Goal: Task Accomplishment & Management: Manage account settings

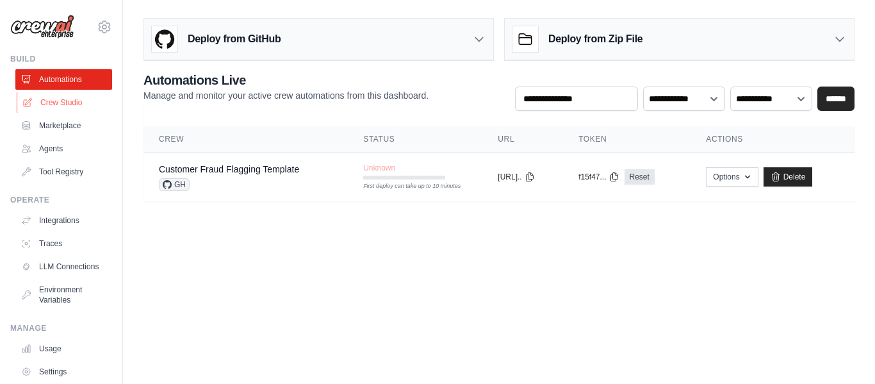
click at [65, 104] on link "Crew Studio" at bounding box center [65, 102] width 97 height 21
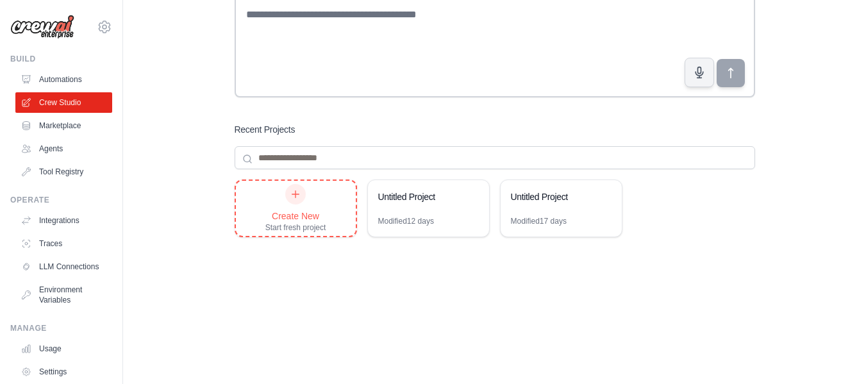
click at [313, 197] on div "Create New Start fresh project" at bounding box center [295, 208] width 61 height 49
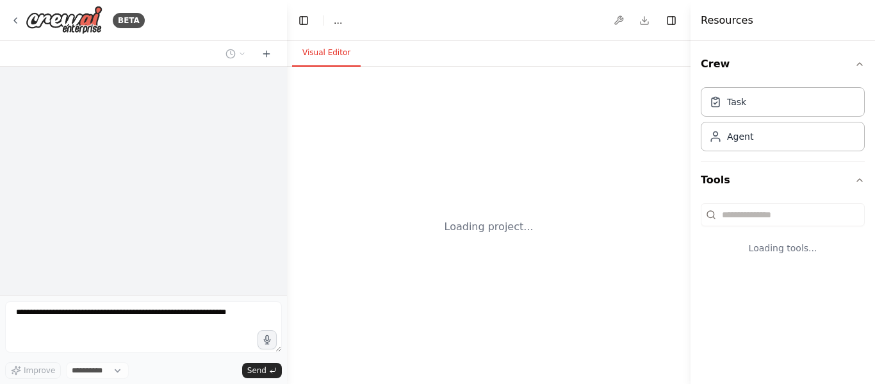
select select "****"
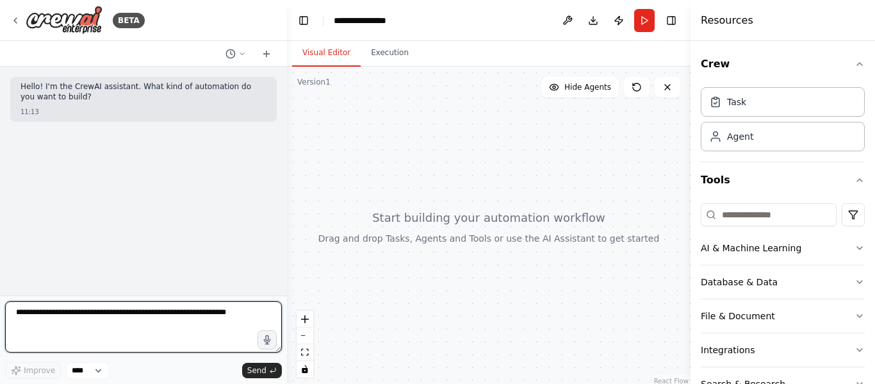
click at [156, 325] on textarea at bounding box center [143, 326] width 277 height 51
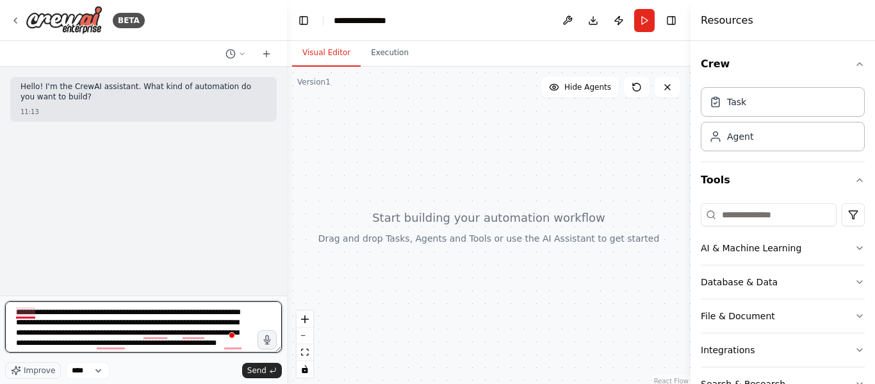
click at [30, 314] on textarea "**********" at bounding box center [143, 326] width 277 height 51
click at [126, 322] on textarea "**********" at bounding box center [143, 326] width 277 height 51
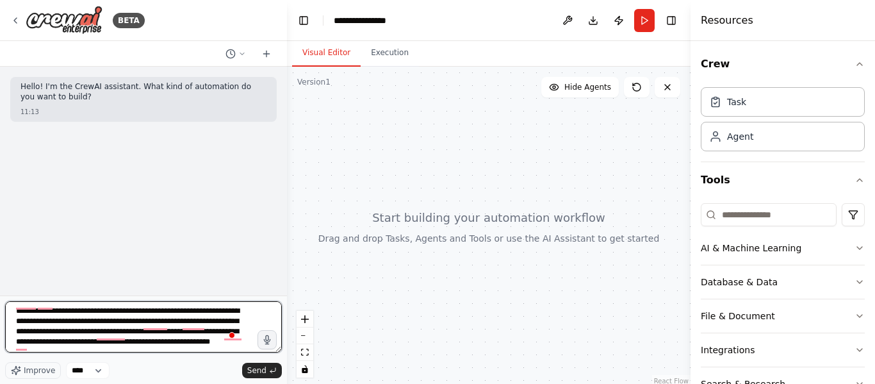
scroll to position [12, 0]
click at [161, 345] on textarea "**********" at bounding box center [143, 326] width 277 height 51
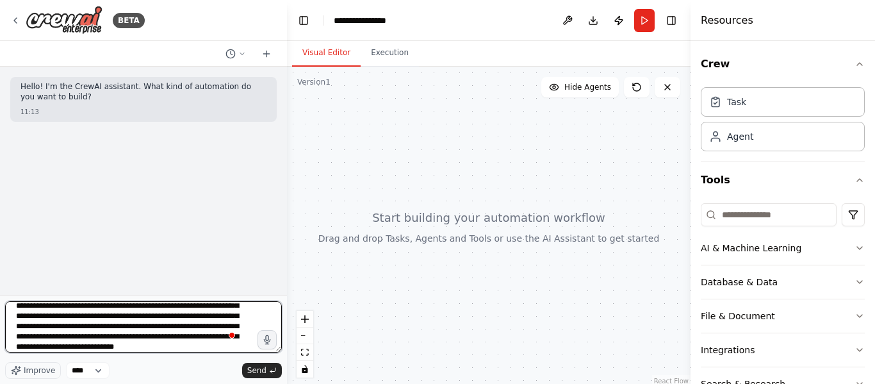
scroll to position [47, 0]
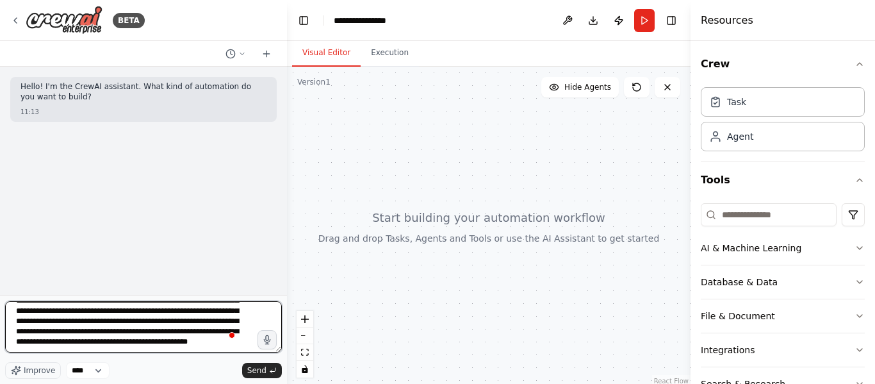
type textarea "**********"
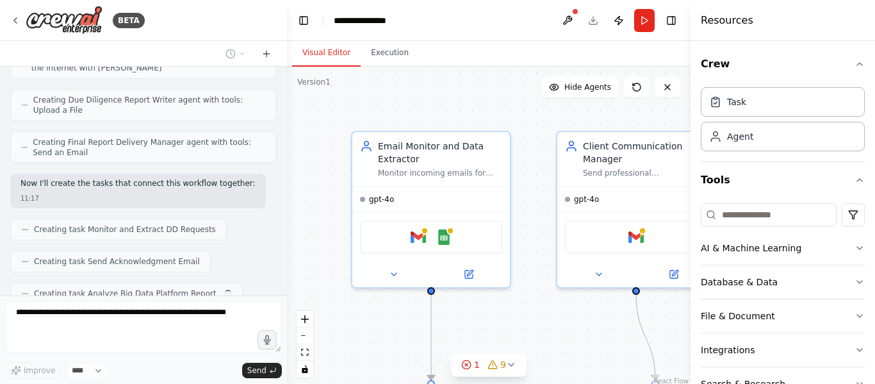
scroll to position [814, 0]
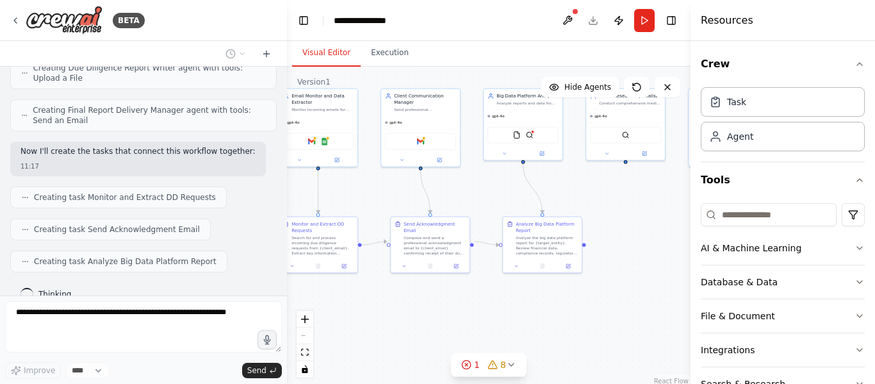
drag, startPoint x: 647, startPoint y: 270, endPoint x: 579, endPoint y: 194, distance: 102.5
click at [579, 194] on div ".deletable-edge-delete-btn { width: 20px; height: 20px; border: 0px solid #ffff…" at bounding box center [489, 227] width 404 height 320
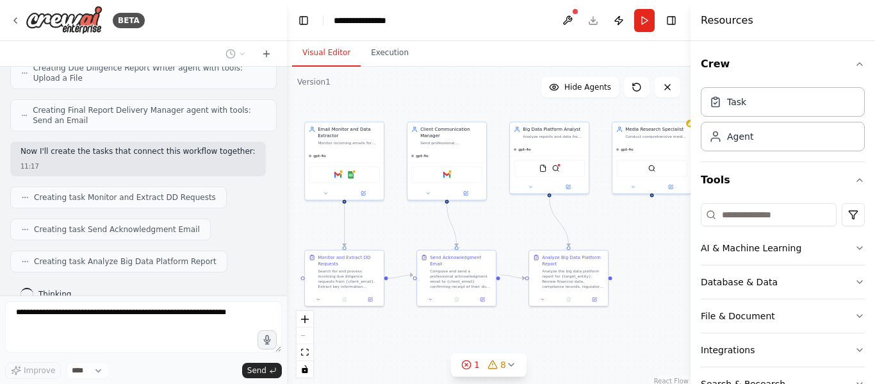
click at [637, 247] on div ".deletable-edge-delete-btn { width: 20px; height: 20px; border: 0px solid #ffff…" at bounding box center [489, 227] width 404 height 320
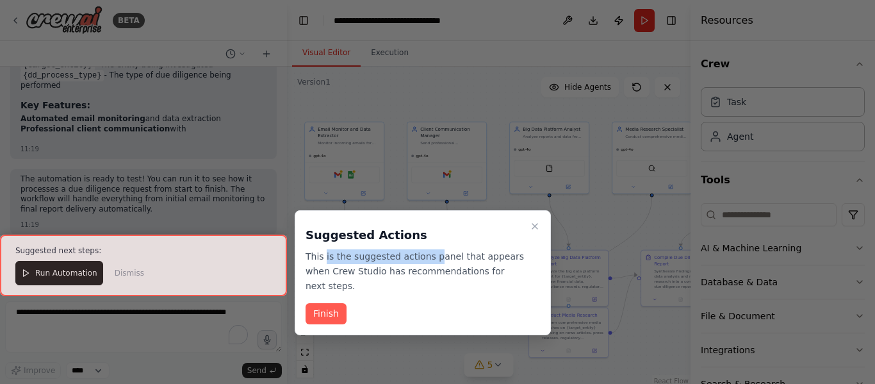
drag, startPoint x: 324, startPoint y: 254, endPoint x: 430, endPoint y: 259, distance: 106.5
click at [426, 259] on p "This is the suggested actions panel that appears when Crew Studio has recommend…" at bounding box center [415, 271] width 219 height 44
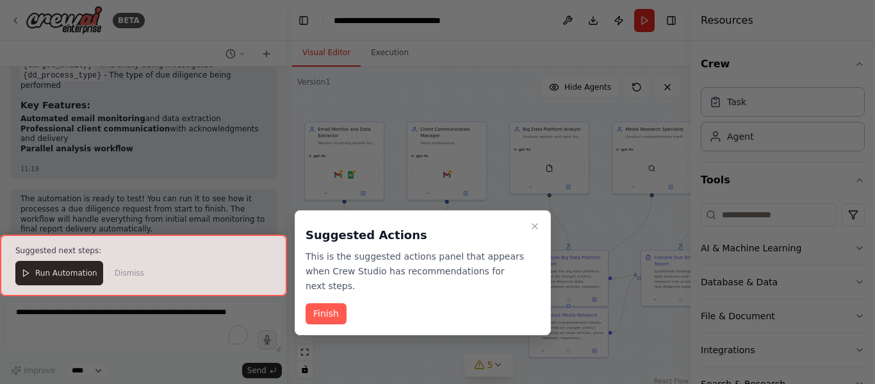
drag, startPoint x: 430, startPoint y: 259, endPoint x: 449, endPoint y: 252, distance: 20.7
click at [432, 259] on p "This is the suggested actions panel that appears when Crew Studio has recommend…" at bounding box center [415, 271] width 219 height 44
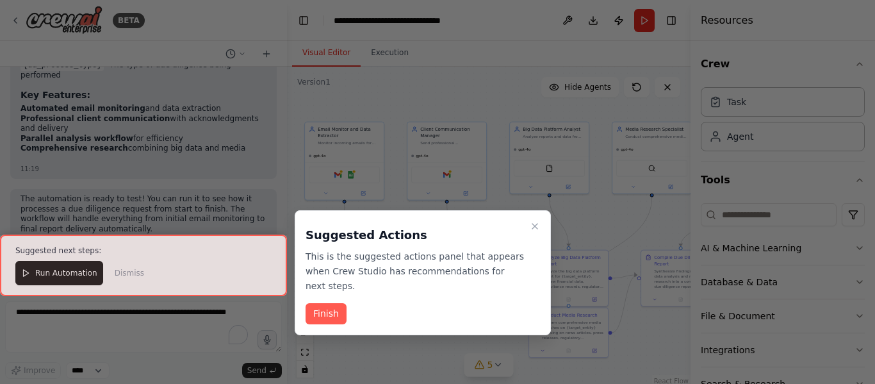
click at [539, 226] on icon "Close walkthrough" at bounding box center [535, 226] width 10 height 10
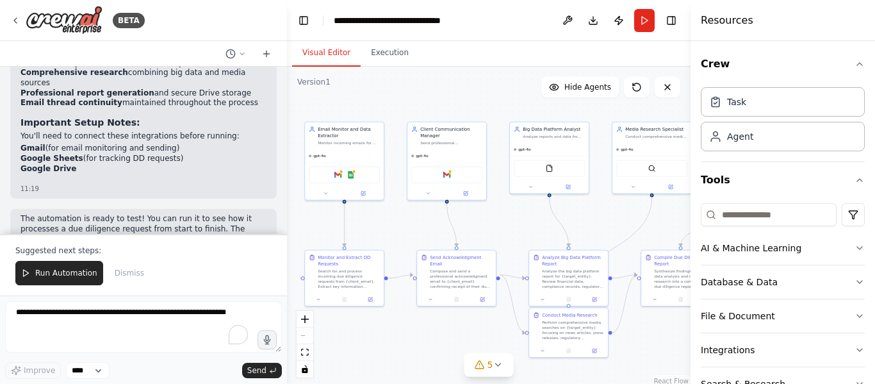
scroll to position [1970, 0]
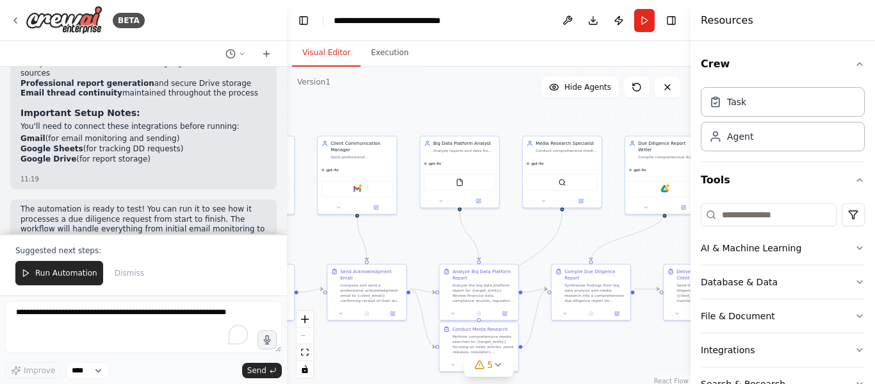
drag, startPoint x: 618, startPoint y: 220, endPoint x: 612, endPoint y: 209, distance: 12.9
click at [606, 229] on div ".deletable-edge-delete-btn { width: 20px; height: 20px; border: 0px solid #ffff…" at bounding box center [489, 227] width 404 height 320
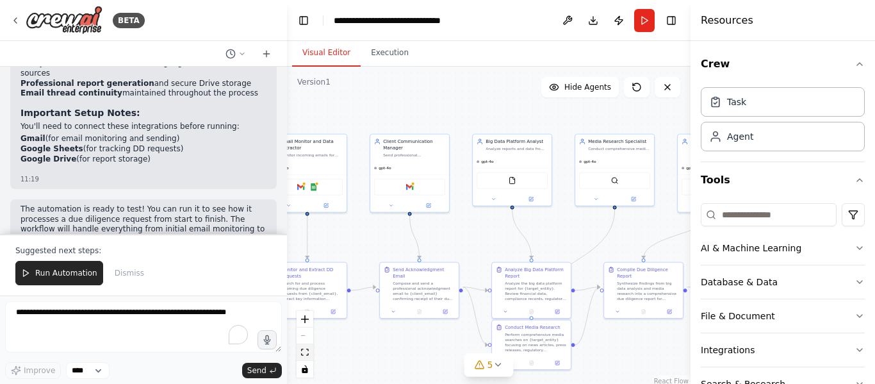
click at [306, 352] on icon "fit view" at bounding box center [305, 352] width 8 height 7
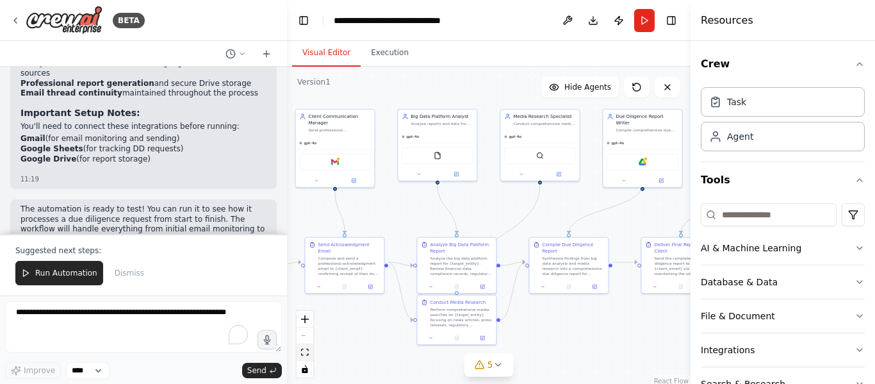
click at [305, 356] on icon "fit view" at bounding box center [305, 352] width 8 height 7
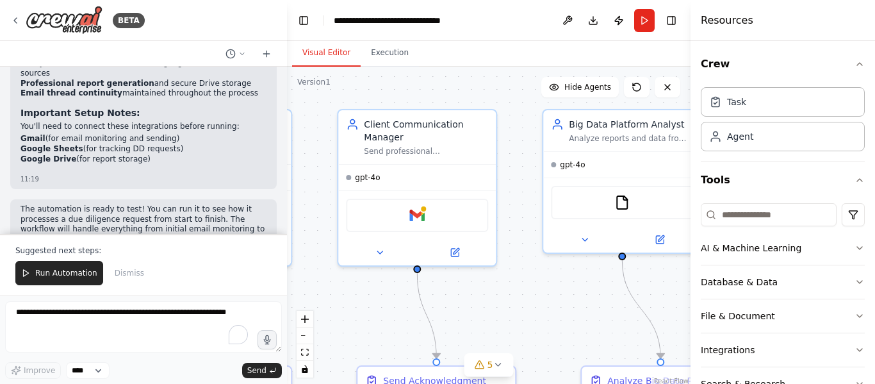
drag, startPoint x: 442, startPoint y: 128, endPoint x: 514, endPoint y: 171, distance: 83.6
click at [514, 171] on div ".deletable-edge-delete-btn { width: 20px; height: 20px; border: 0px solid #ffff…" at bounding box center [489, 227] width 404 height 320
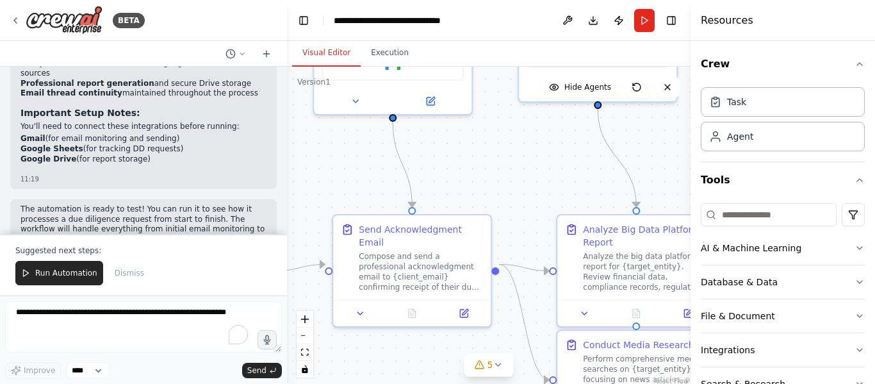
drag, startPoint x: 524, startPoint y: 242, endPoint x: 500, endPoint y: 85, distance: 158.8
click at [500, 85] on div ".deletable-edge-delete-btn { width: 20px; height: 20px; border: 0px solid #ffff…" at bounding box center [489, 227] width 404 height 320
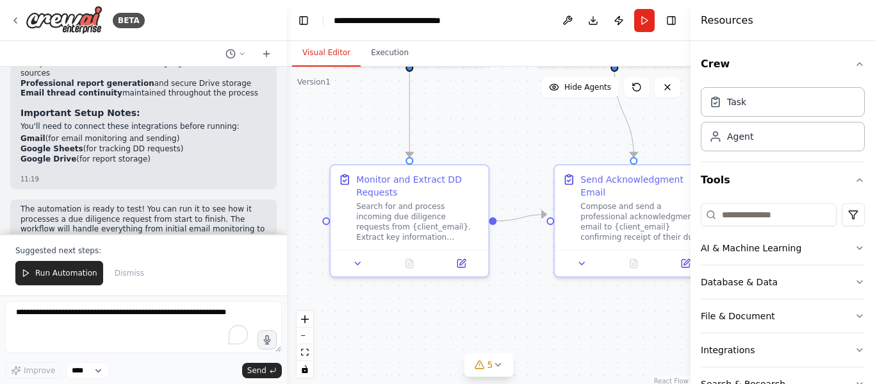
drag, startPoint x: 507, startPoint y: 165, endPoint x: 641, endPoint y: 153, distance: 134.4
click at [714, 133] on div "BETA Hello! I'm the CrewAI assistant. What kind of automation do you want to bu…" at bounding box center [437, 192] width 875 height 384
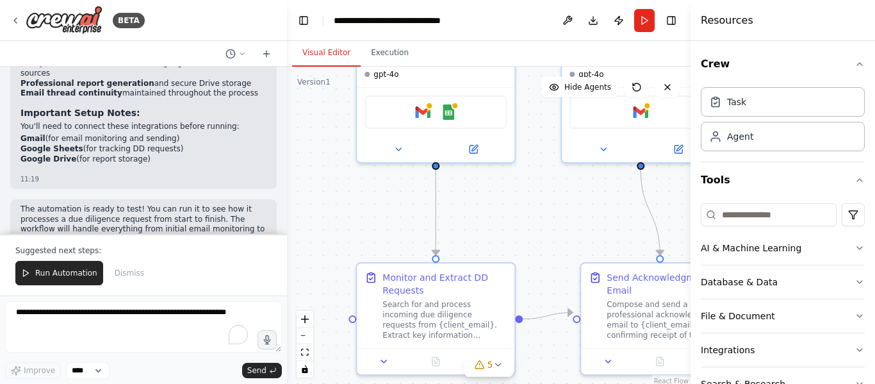
drag, startPoint x: 498, startPoint y: 163, endPoint x: 523, endPoint y: 251, distance: 90.5
click at [523, 251] on div ".deletable-edge-delete-btn { width: 20px; height: 20px; border: 0px solid #ffff…" at bounding box center [489, 227] width 404 height 320
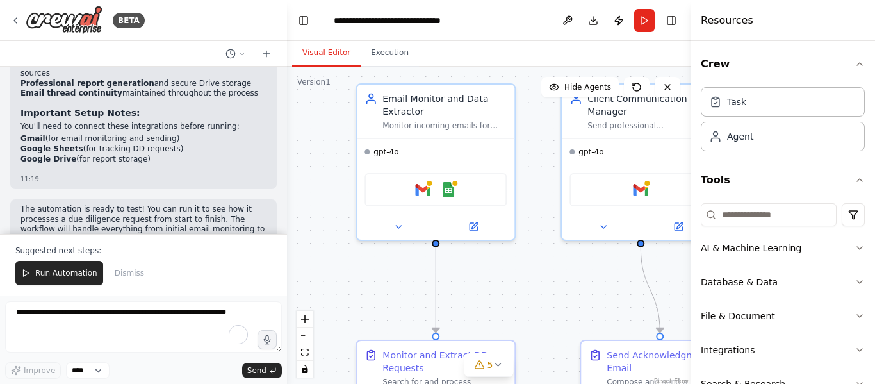
drag, startPoint x: 522, startPoint y: 223, endPoint x: 522, endPoint y: 297, distance: 73.7
click at [522, 297] on div ".deletable-edge-delete-btn { width: 20px; height: 20px; border: 0px solid #ffff…" at bounding box center [489, 227] width 404 height 320
click at [387, 154] on span "gpt-4o" at bounding box center [386, 149] width 25 height 10
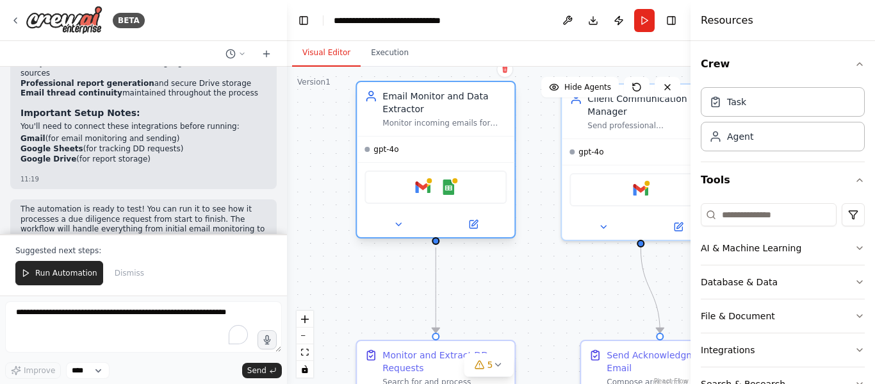
click at [387, 154] on span "gpt-4o" at bounding box center [386, 149] width 25 height 10
drag, startPoint x: 387, startPoint y: 154, endPoint x: 380, endPoint y: 150, distance: 8.0
click at [380, 150] on span "gpt-4o" at bounding box center [386, 149] width 25 height 10
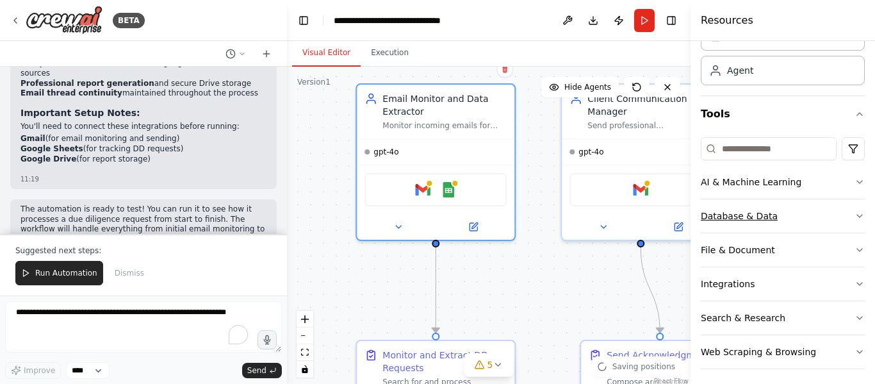
scroll to position [72, 0]
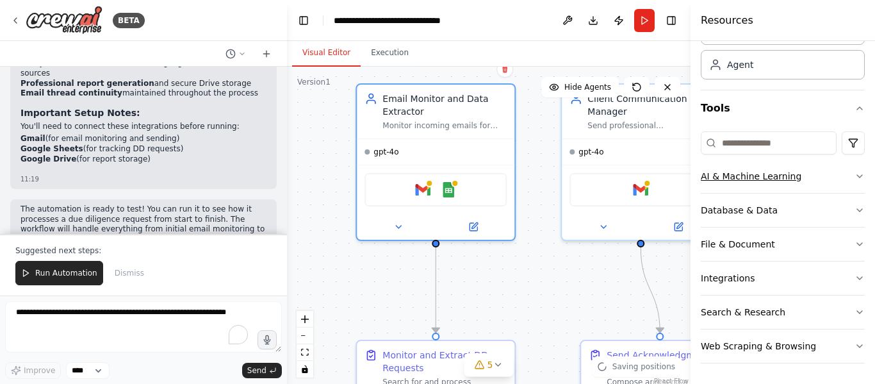
click at [855, 174] on icon "button" at bounding box center [860, 176] width 10 height 10
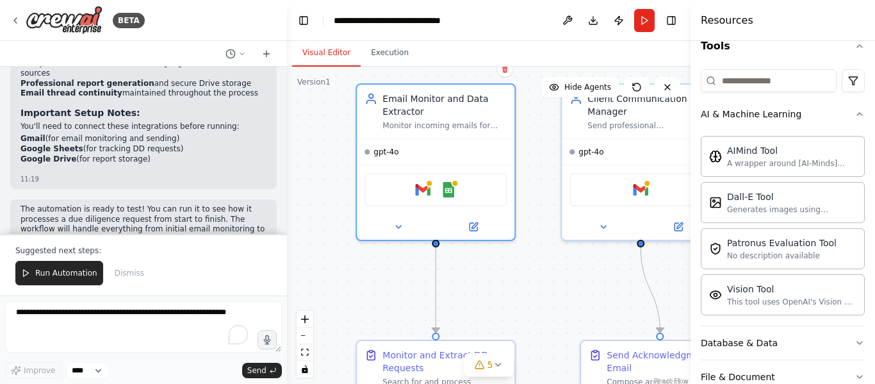
scroll to position [0, 0]
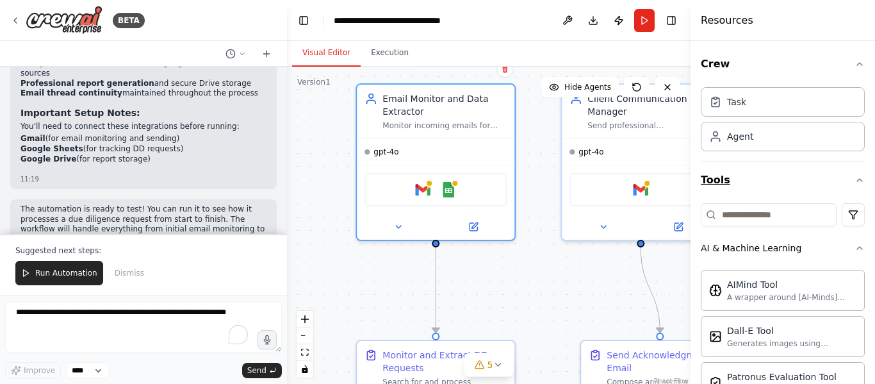
click at [855, 178] on icon "button" at bounding box center [860, 180] width 10 height 10
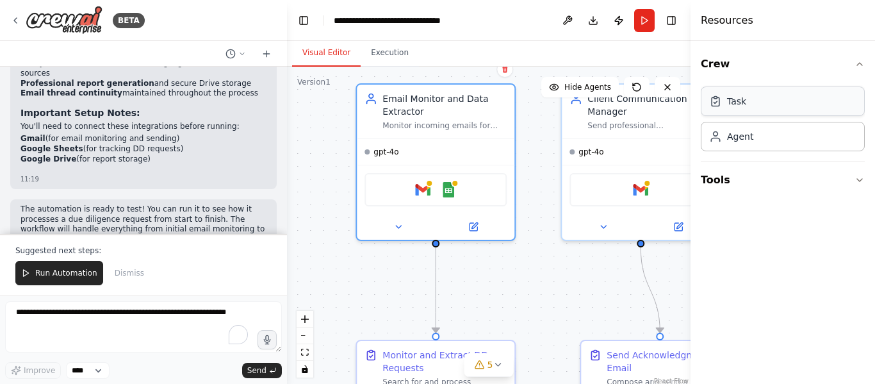
click at [797, 110] on div "Task" at bounding box center [783, 100] width 164 height 29
click at [795, 140] on div "Agent" at bounding box center [783, 135] width 164 height 29
drag, startPoint x: 453, startPoint y: 151, endPoint x: 429, endPoint y: 132, distance: 30.6
click at [429, 132] on div "Email Monitor and Data Extractor Monitor incoming emails for due diligence requ…" at bounding box center [436, 109] width 158 height 54
click at [473, 226] on icon at bounding box center [475, 223] width 6 height 6
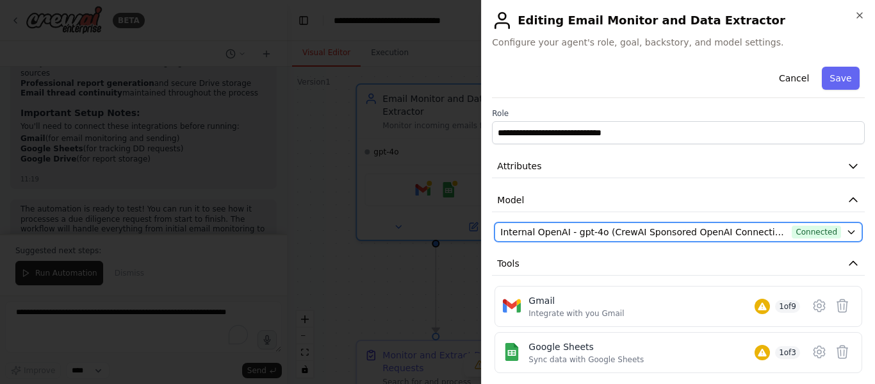
click at [792, 233] on span "Connected" at bounding box center [816, 232] width 49 height 13
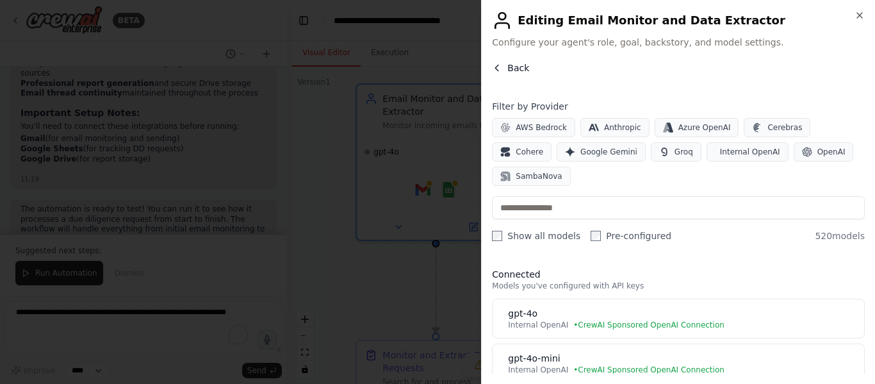
click at [505, 72] on button "Back" at bounding box center [510, 68] width 37 height 13
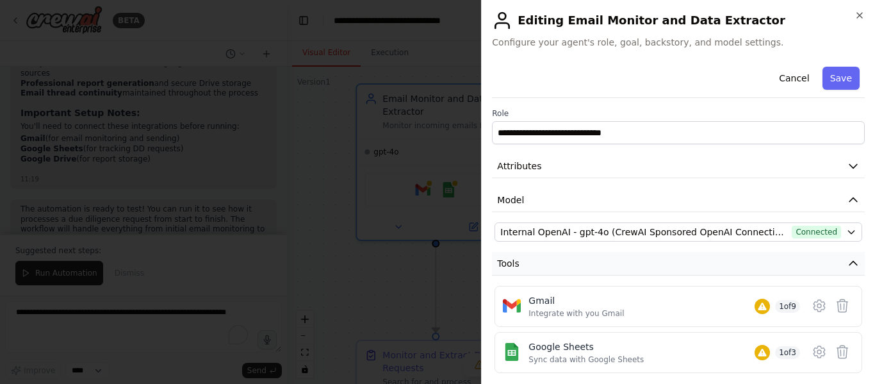
scroll to position [78, 0]
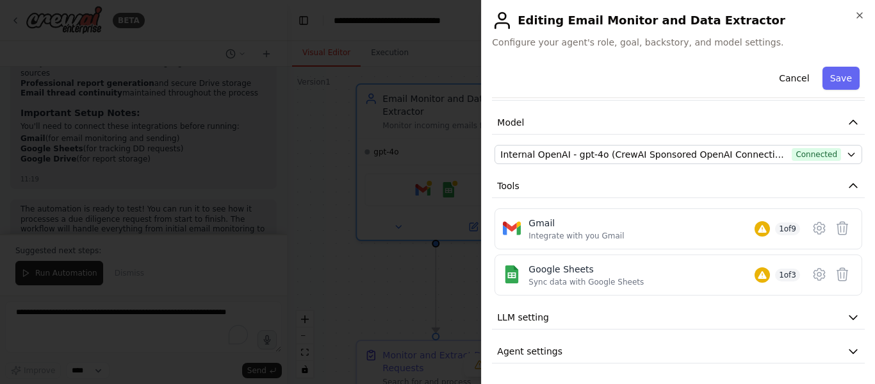
click at [852, 16] on h2 "Editing Email Monitor and Data Extractor" at bounding box center [678, 20] width 373 height 21
click at [857, 15] on icon "button" at bounding box center [860, 15] width 10 height 10
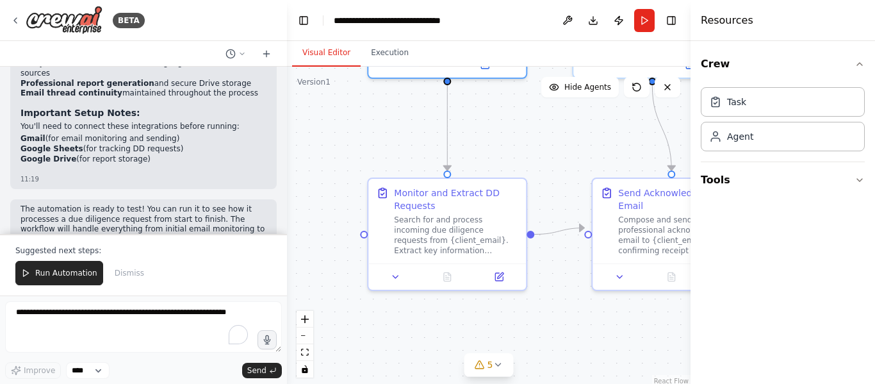
drag, startPoint x: 514, startPoint y: 288, endPoint x: 523, endPoint y: 133, distance: 154.7
click at [523, 133] on div ".deletable-edge-delete-btn { width: 20px; height: 20px; border: 0px solid #ffff…" at bounding box center [489, 227] width 404 height 320
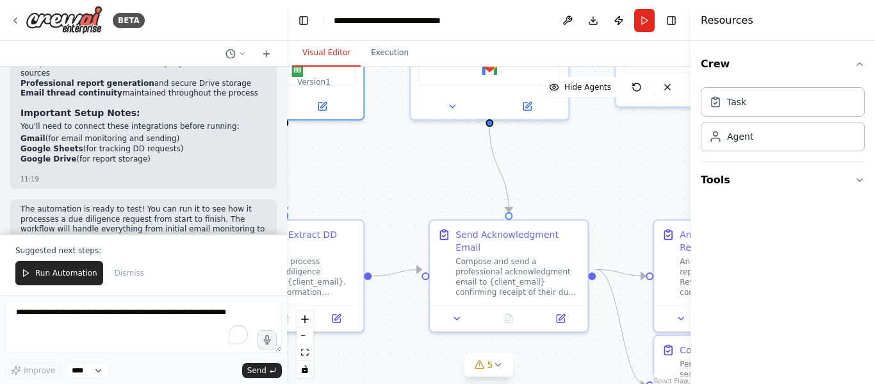
drag, startPoint x: 572, startPoint y: 146, endPoint x: 409, endPoint y: 188, distance: 168.0
click at [409, 188] on div ".deletable-edge-delete-btn { width: 20px; height: 20px; border: 0px solid #ffff…" at bounding box center [489, 227] width 404 height 320
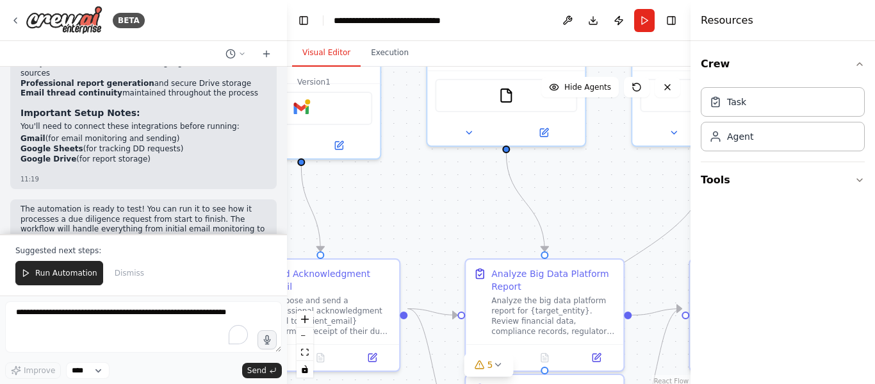
drag, startPoint x: 420, startPoint y: 188, endPoint x: 308, endPoint y: 218, distance: 116.1
click at [232, 218] on div "BETA Hello! I'm the CrewAI assistant. What kind of automation do you want to bu…" at bounding box center [437, 192] width 875 height 384
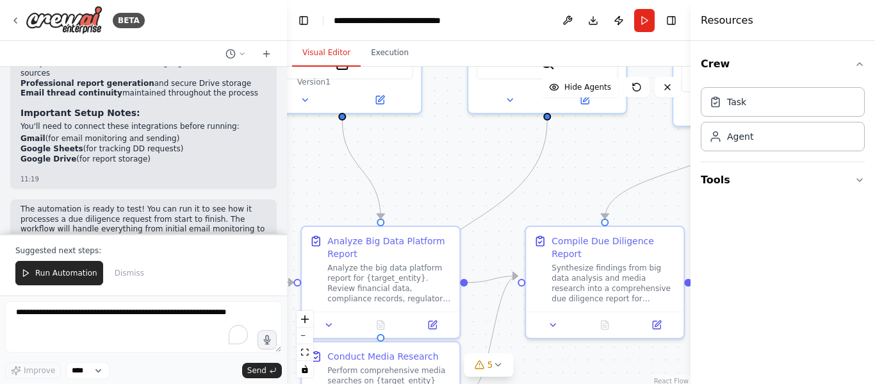
drag, startPoint x: 415, startPoint y: 186, endPoint x: 255, endPoint y: 179, distance: 160.4
click at [255, 179] on div "BETA Hello! I'm the CrewAI assistant. What kind of automation do you want to bu…" at bounding box center [437, 192] width 875 height 384
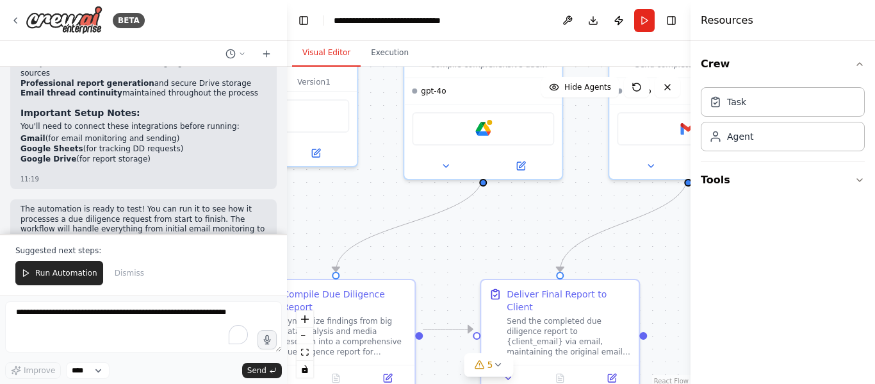
drag, startPoint x: 591, startPoint y: 158, endPoint x: 299, endPoint y: 214, distance: 296.8
click at [298, 212] on div ".deletable-edge-delete-btn { width: 20px; height: 20px; border: 0px solid #ffff…" at bounding box center [489, 227] width 404 height 320
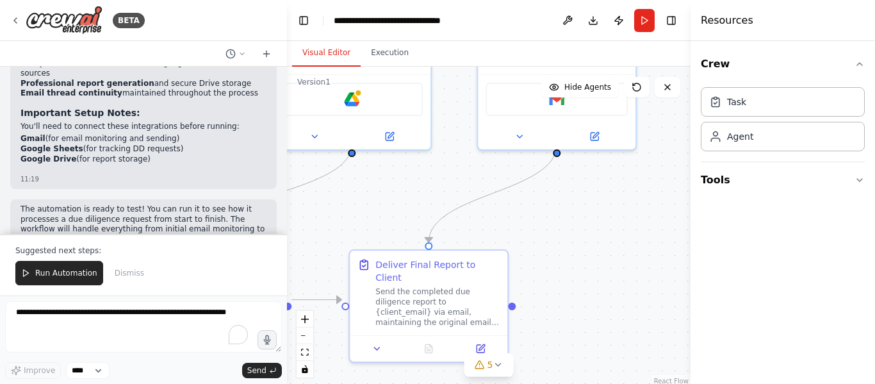
drag, startPoint x: 445, startPoint y: 259, endPoint x: 415, endPoint y: 182, distance: 83.4
click at [415, 182] on div ".deletable-edge-delete-btn { width: 20px; height: 20px; border: 0px solid #ffff…" at bounding box center [489, 227] width 404 height 320
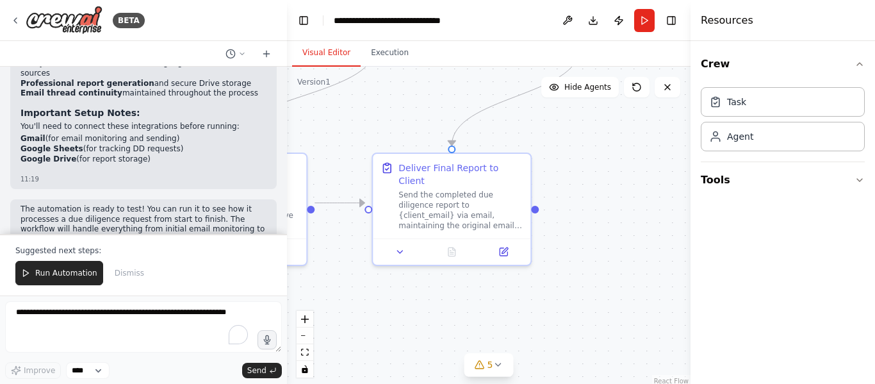
drag, startPoint x: 572, startPoint y: 197, endPoint x: 590, endPoint y: 143, distance: 56.9
click at [591, 142] on div ".deletable-edge-delete-btn { width: 20px; height: 20px; border: 0px solid #ffff…" at bounding box center [489, 227] width 404 height 320
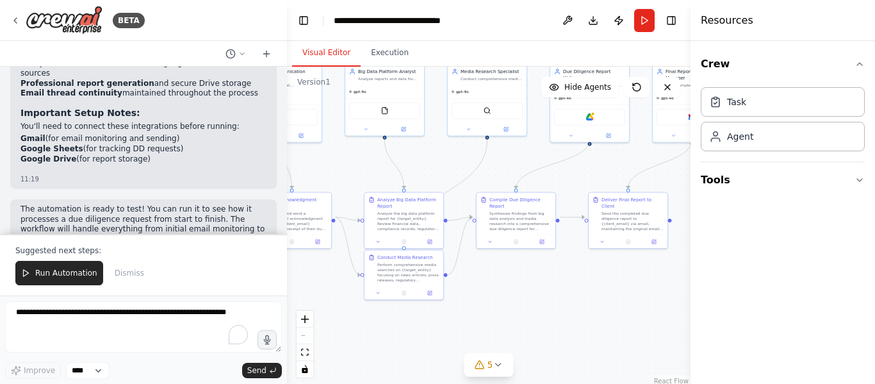
drag, startPoint x: 479, startPoint y: 272, endPoint x: 581, endPoint y: 293, distance: 104.0
click at [602, 293] on div ".deletable-edge-delete-btn { width: 20px; height: 20px; border: 0px solid #ffff…" at bounding box center [489, 227] width 404 height 320
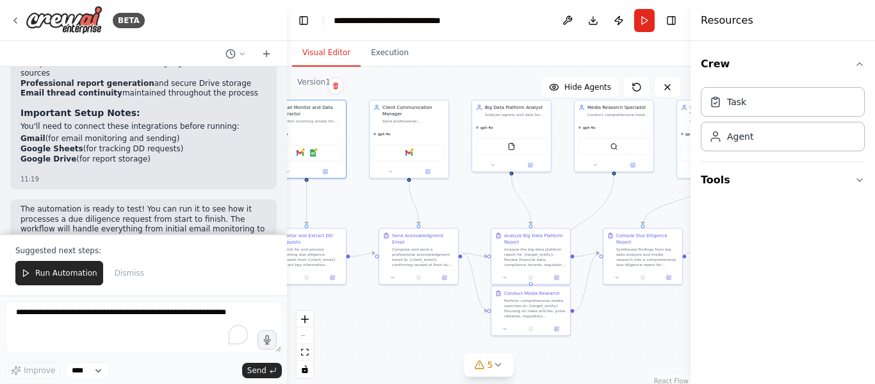
drag, startPoint x: 481, startPoint y: 175, endPoint x: 563, endPoint y: 152, distance: 85.2
click at [565, 191] on div ".deletable-edge-delete-btn { width: 20px; height: 20px; border: 0px solid #ffff…" at bounding box center [489, 227] width 404 height 320
click at [19, 17] on icon at bounding box center [15, 20] width 10 height 10
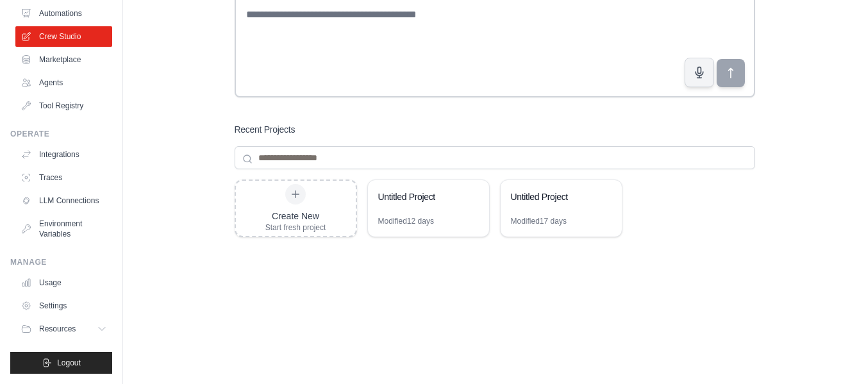
scroll to position [76, 0]
click at [98, 328] on icon at bounding box center [103, 329] width 10 height 10
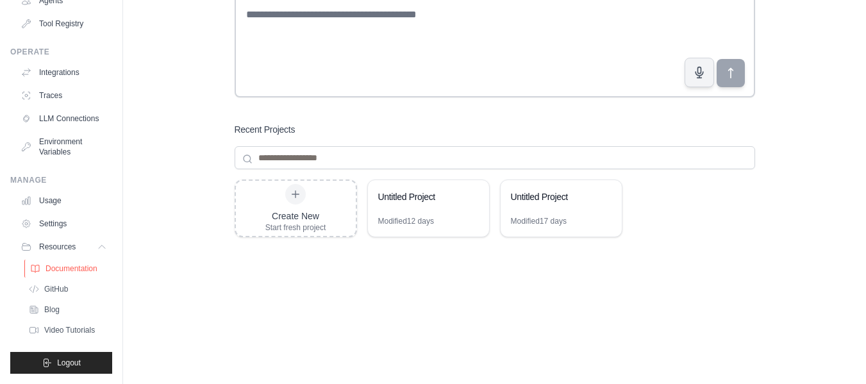
scroll to position [169, 0]
click at [55, 213] on link "Settings" at bounding box center [65, 223] width 97 height 21
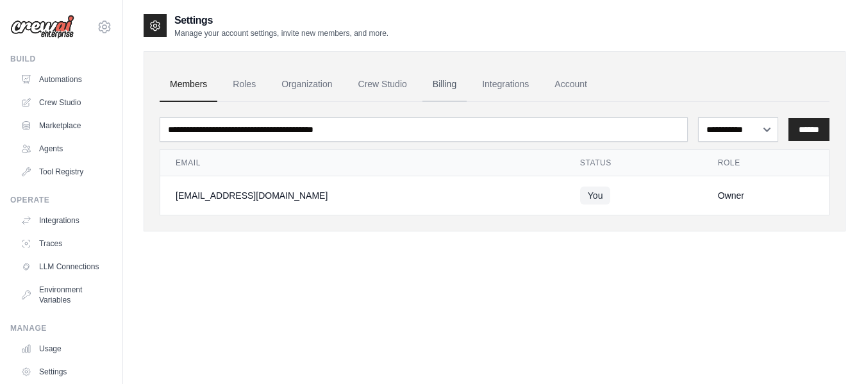
click at [457, 80] on link "Billing" at bounding box center [444, 84] width 44 height 35
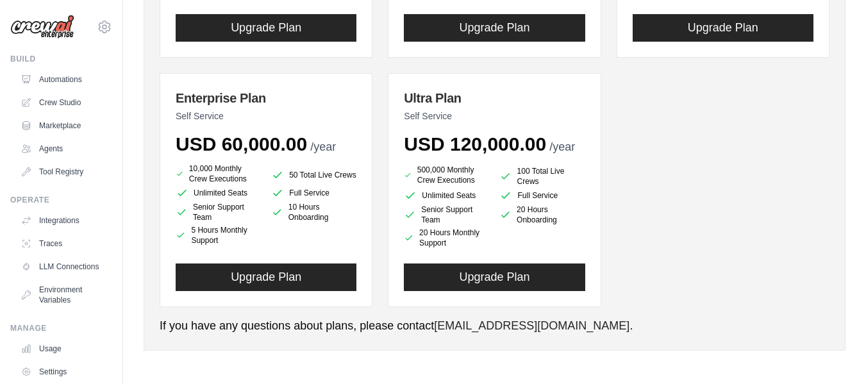
scroll to position [307, 0]
